Goal: Information Seeking & Learning: Learn about a topic

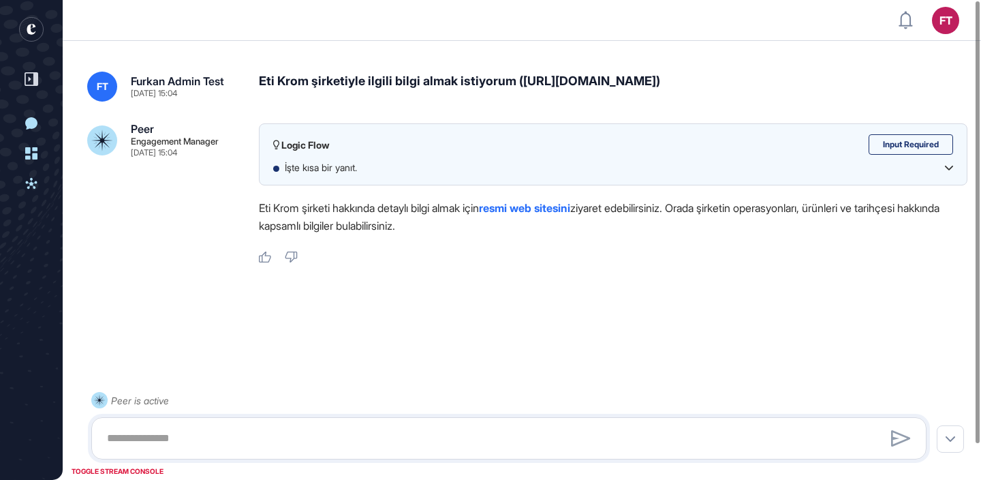
click at [496, 80] on div "Eti Krom şirketiyle ilgili bilgi almak istiyorum ([URL][DOMAIN_NAME])" at bounding box center [613, 87] width 708 height 30
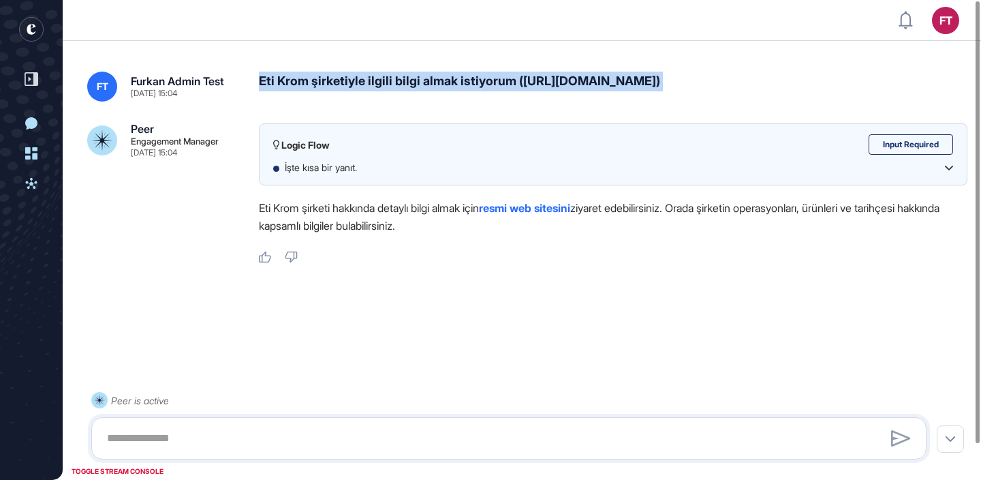
copy div "Eti Krom şirketiyle ilgili bilgi almak istiyorum ([URL][DOMAIN_NAME])"
